Goal: Communication & Community: Ask a question

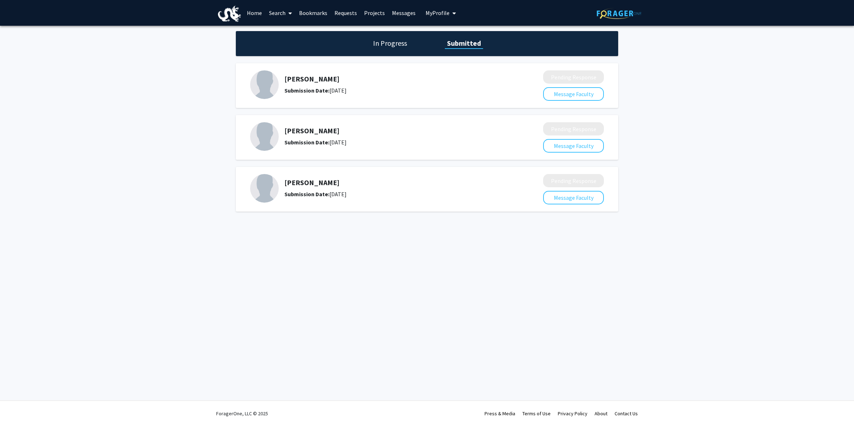
click at [405, 47] on h1 "In Progress" at bounding box center [390, 43] width 38 height 10
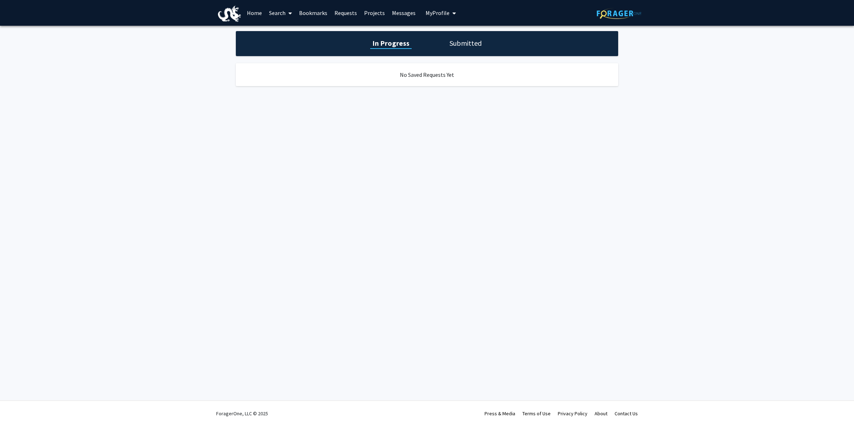
click at [397, 11] on link "Messages" at bounding box center [403, 12] width 31 height 25
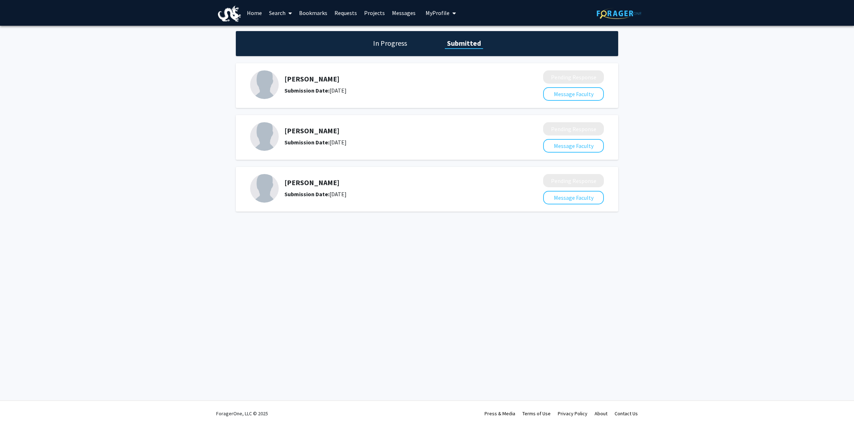
click at [400, 11] on link "Messages" at bounding box center [403, 12] width 31 height 25
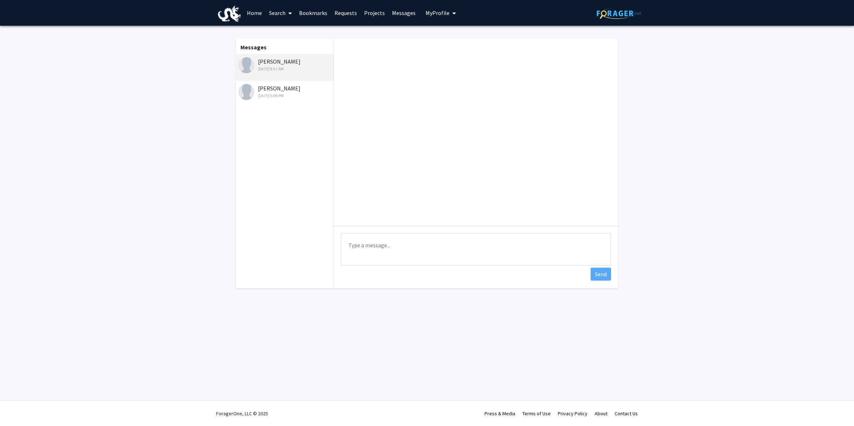
scroll to position [9, 0]
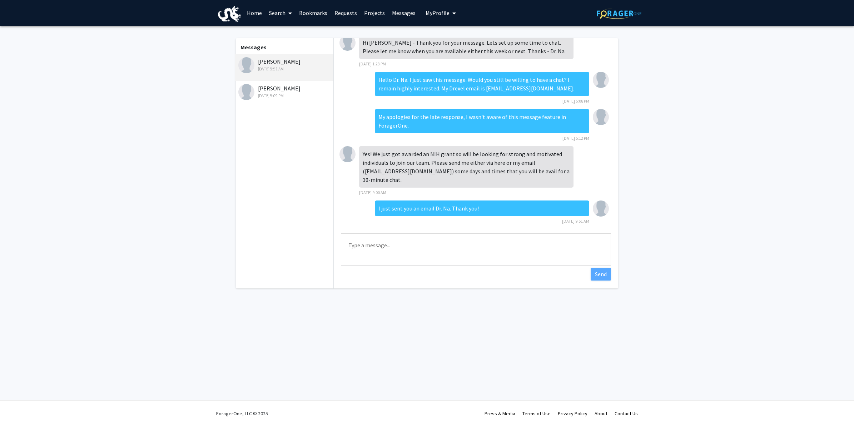
click at [244, 16] on link "Home" at bounding box center [254, 12] width 22 height 25
